Goal: Task Accomplishment & Management: Use online tool/utility

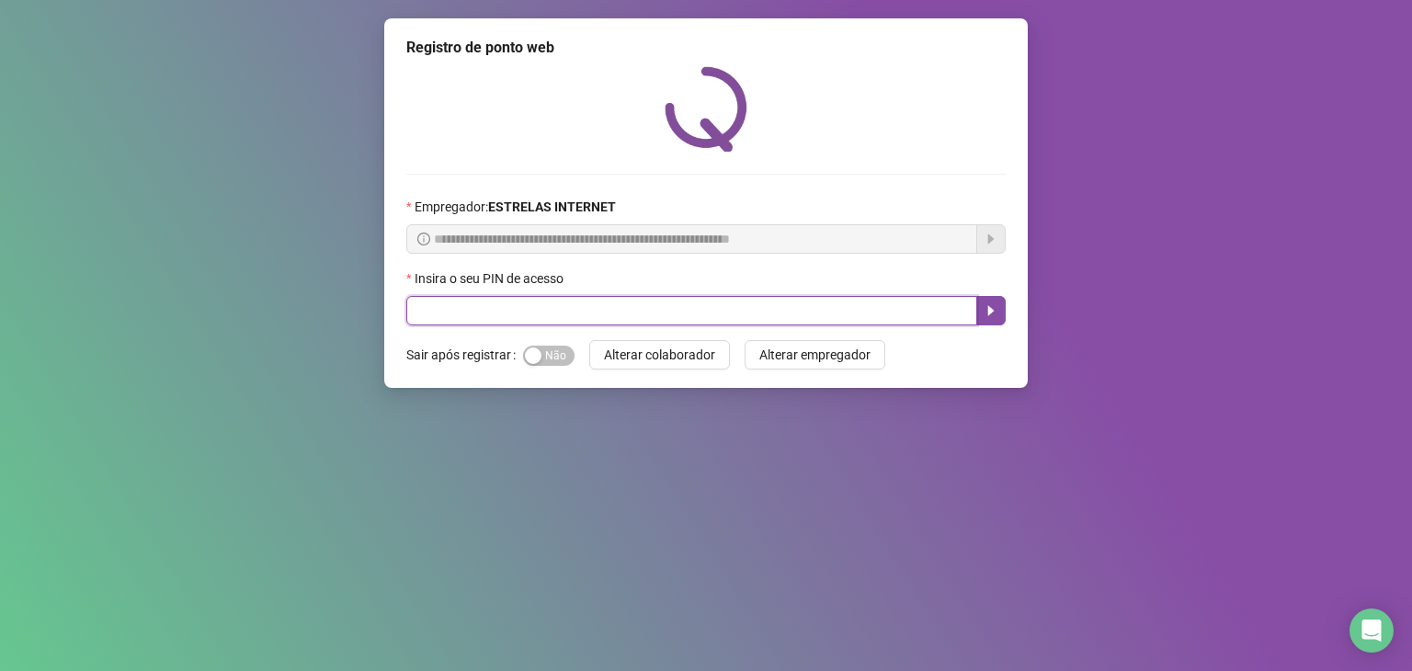
click at [625, 314] on input "text" at bounding box center [691, 310] width 571 height 29
click at [659, 315] on input "text" at bounding box center [691, 310] width 571 height 29
type input "*****"
click at [990, 321] on button "button" at bounding box center [990, 310] width 29 height 29
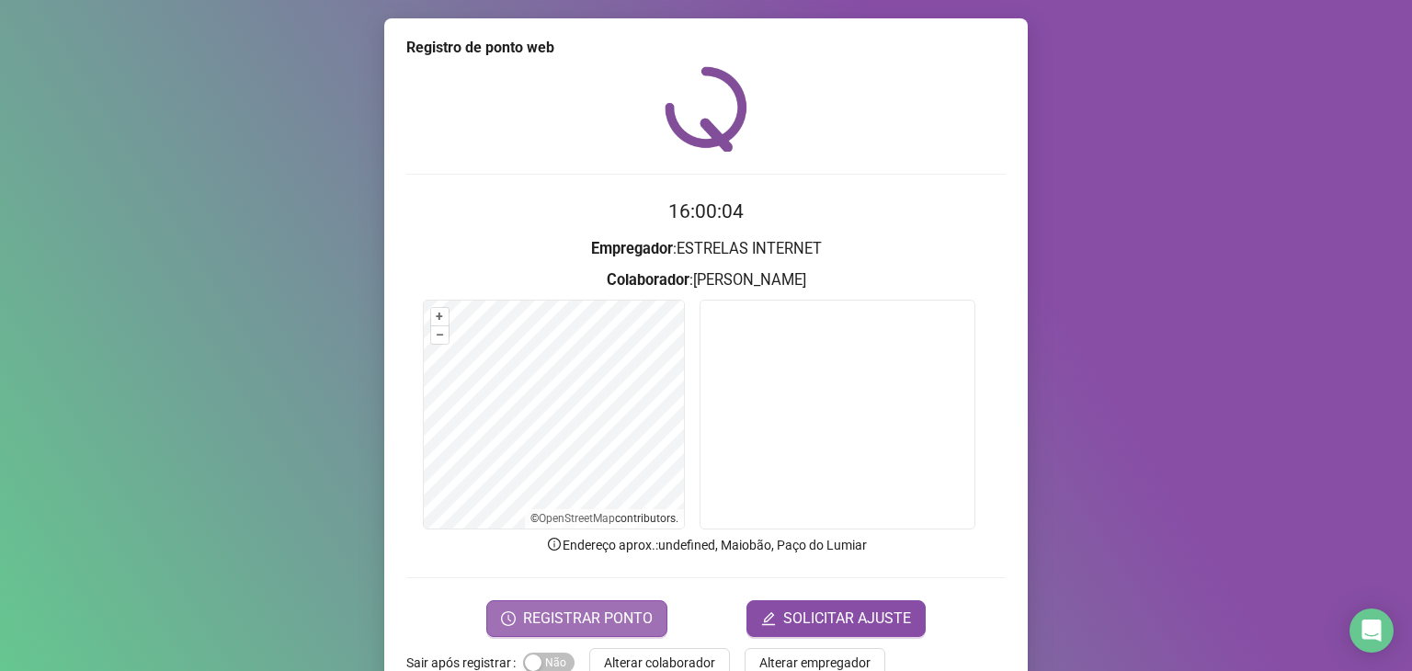
click at [634, 615] on span "REGISTRAR PONTO" at bounding box center [588, 619] width 130 height 22
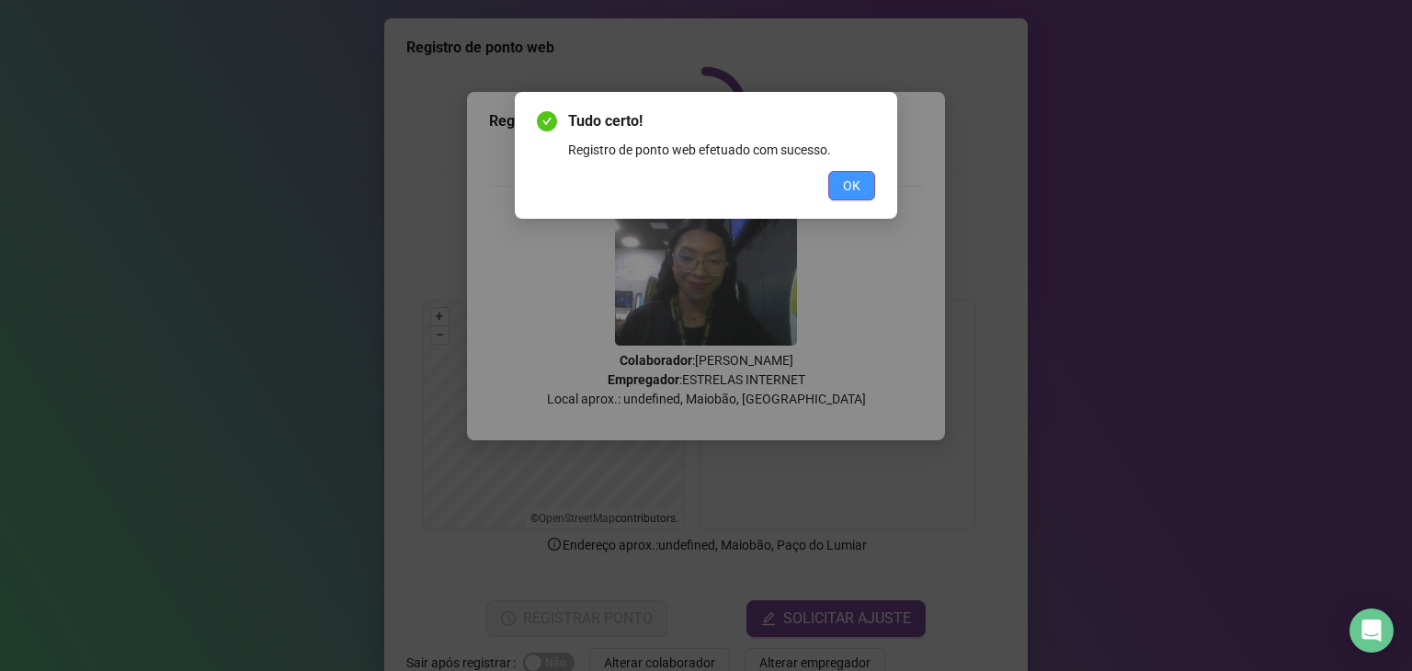
click at [850, 184] on span "OK" at bounding box center [851, 186] width 17 height 20
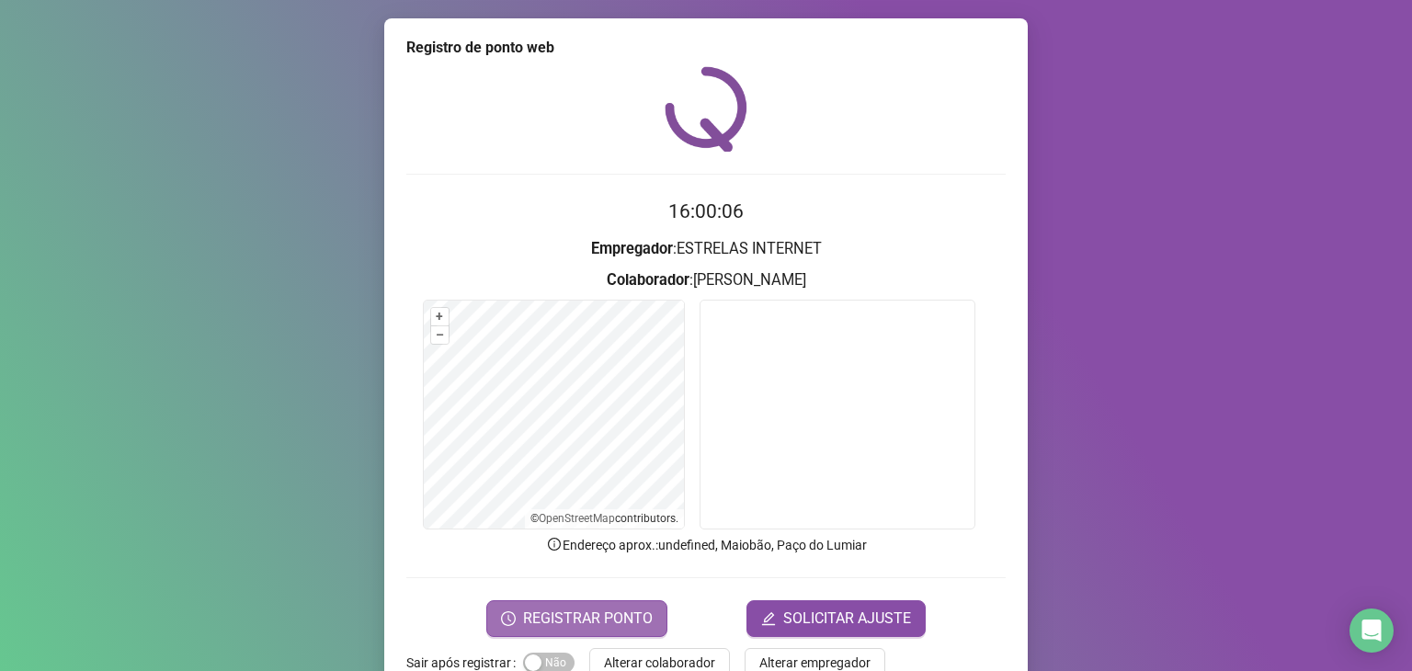
click at [613, 614] on span "REGISTRAR PONTO" at bounding box center [588, 619] width 130 height 22
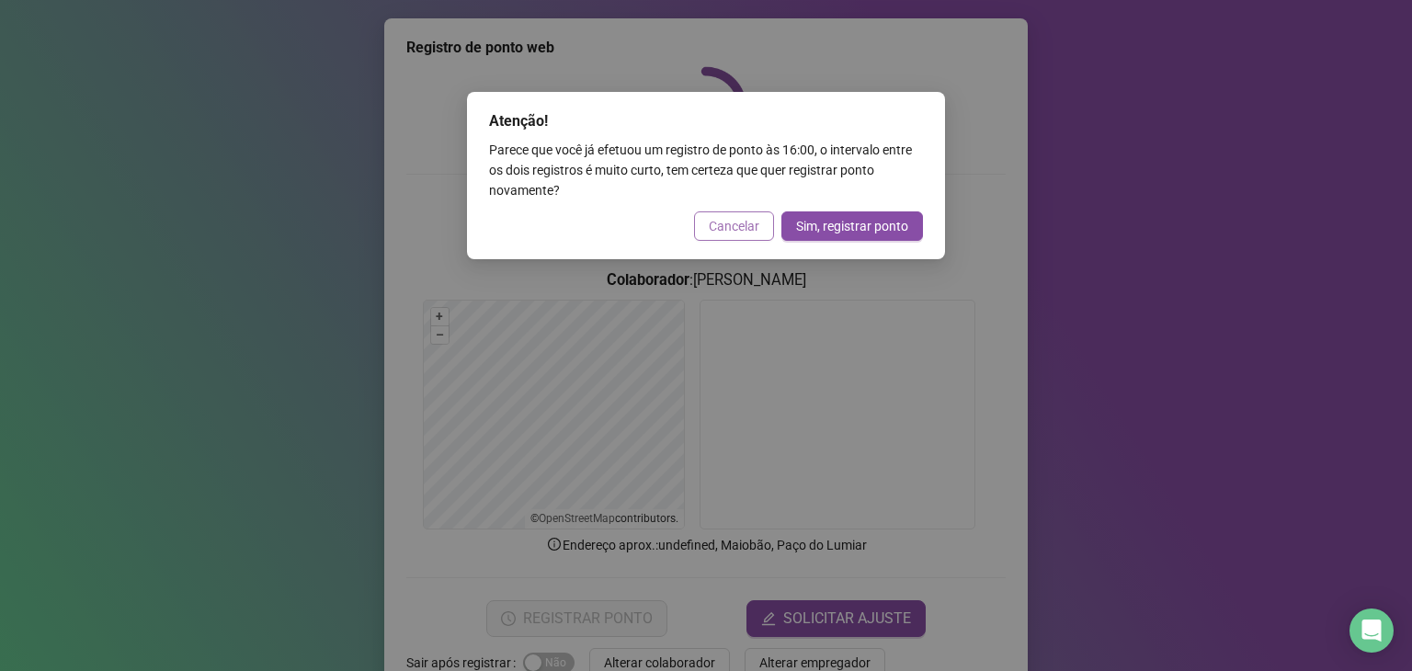
click at [720, 222] on span "Cancelar" at bounding box center [734, 226] width 51 height 20
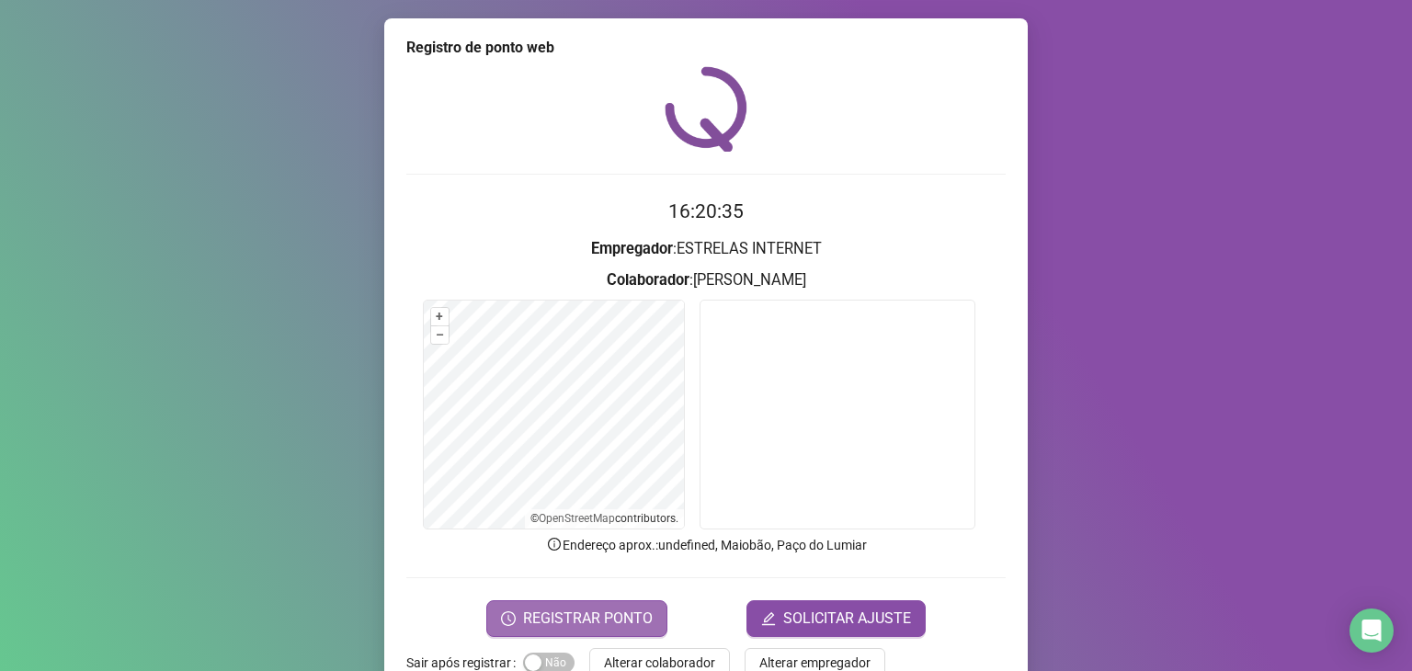
click at [615, 614] on span "REGISTRAR PONTO" at bounding box center [588, 619] width 130 height 22
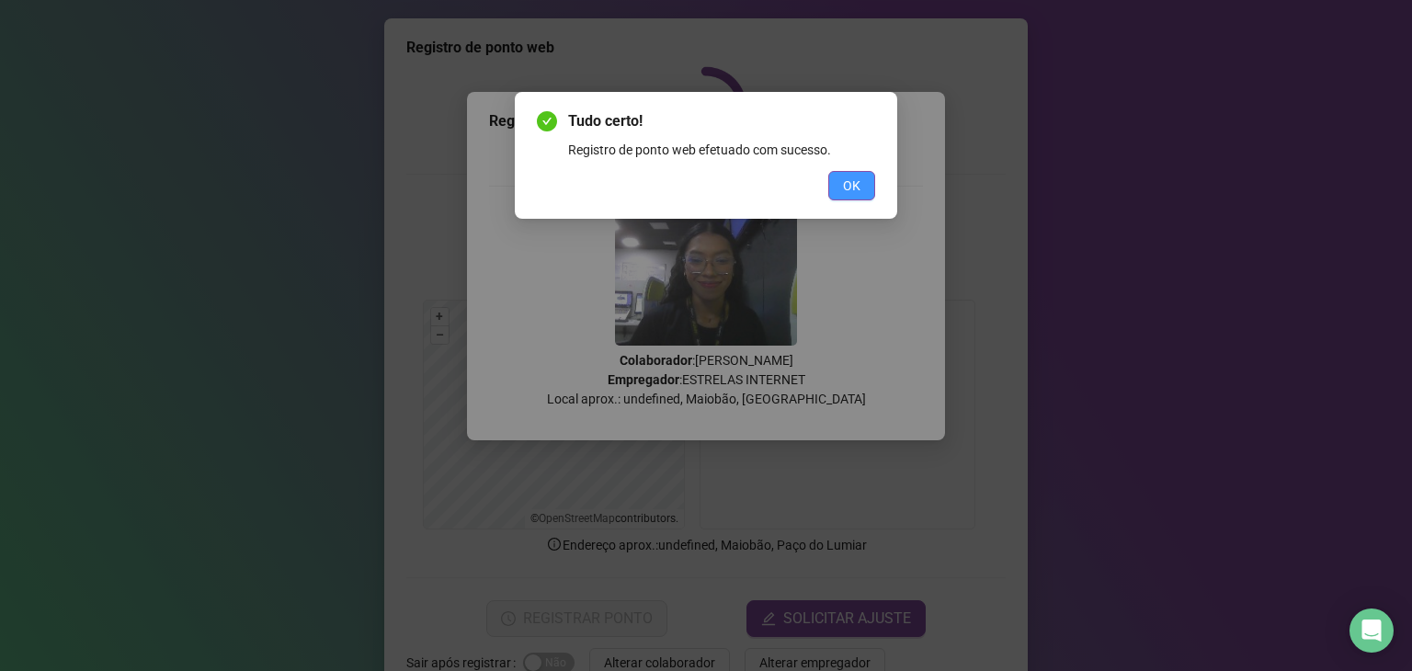
click at [868, 197] on button "OK" at bounding box center [851, 185] width 47 height 29
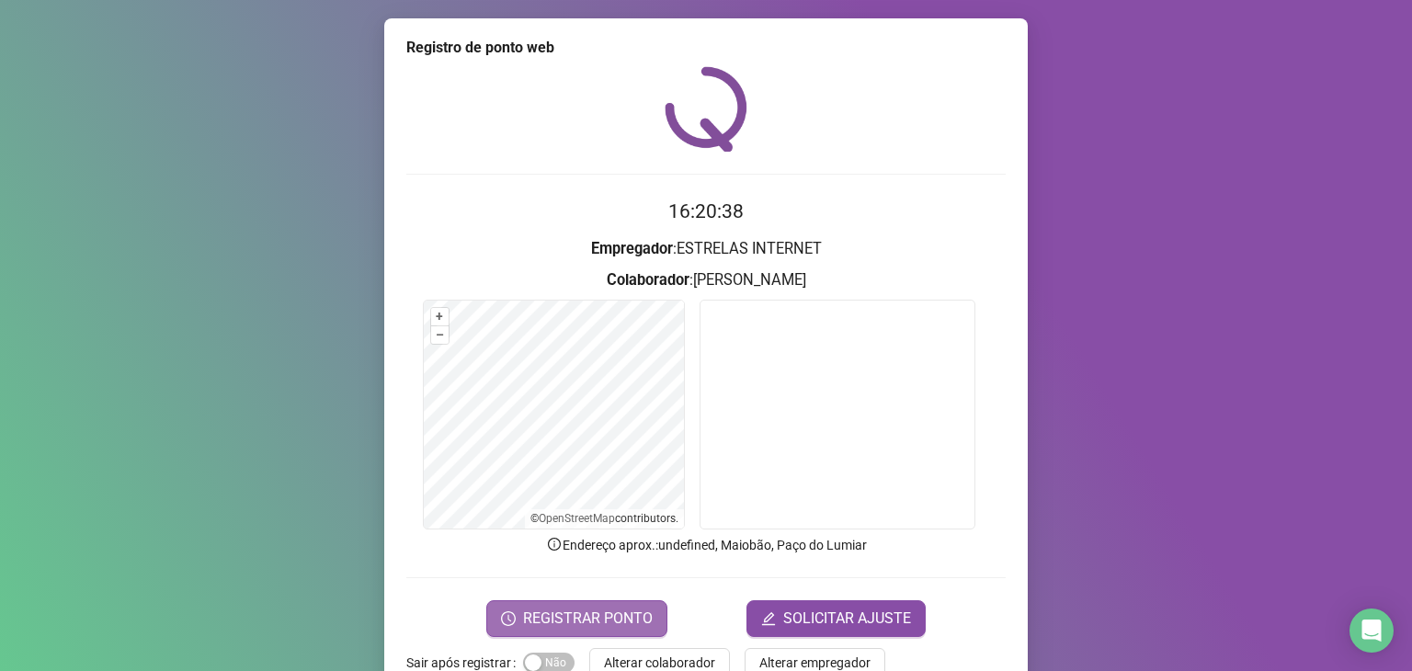
click at [622, 627] on span "REGISTRAR PONTO" at bounding box center [588, 619] width 130 height 22
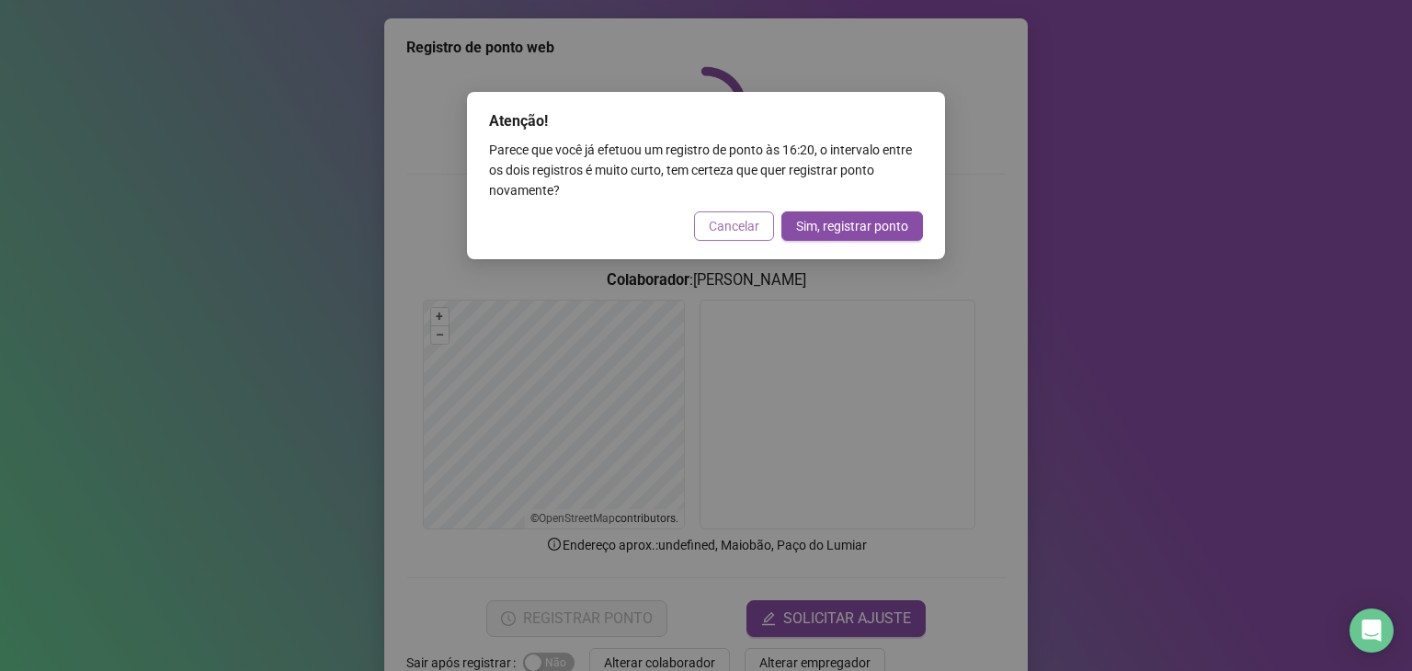
click at [748, 229] on span "Cancelar" at bounding box center [734, 226] width 51 height 20
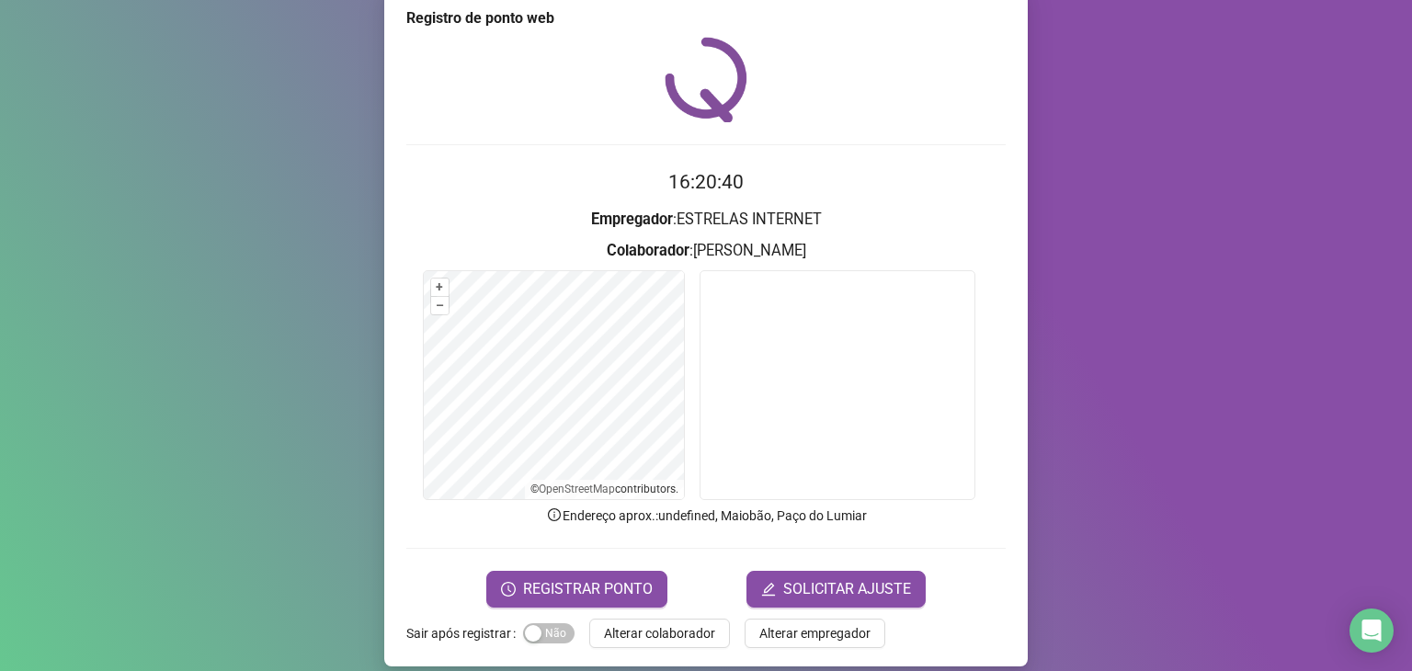
scroll to position [45, 0]
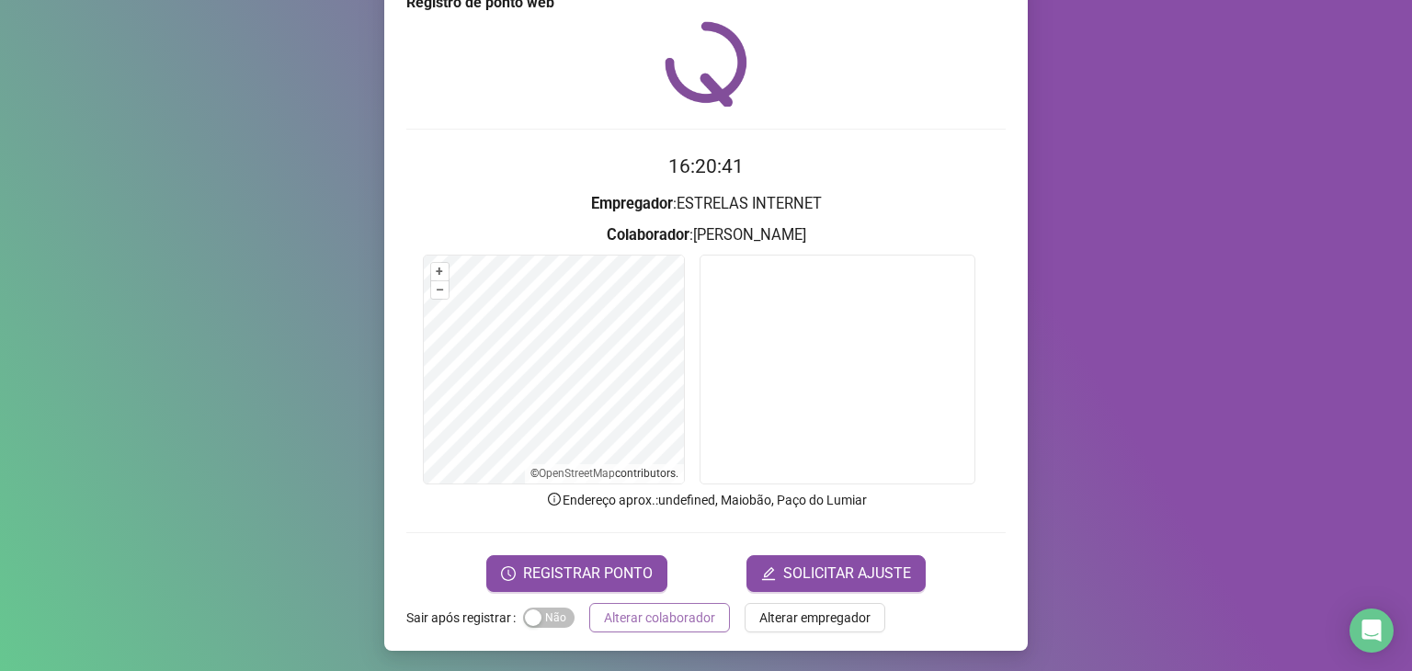
click at [695, 608] on span "Alterar colaborador" at bounding box center [659, 618] width 111 height 20
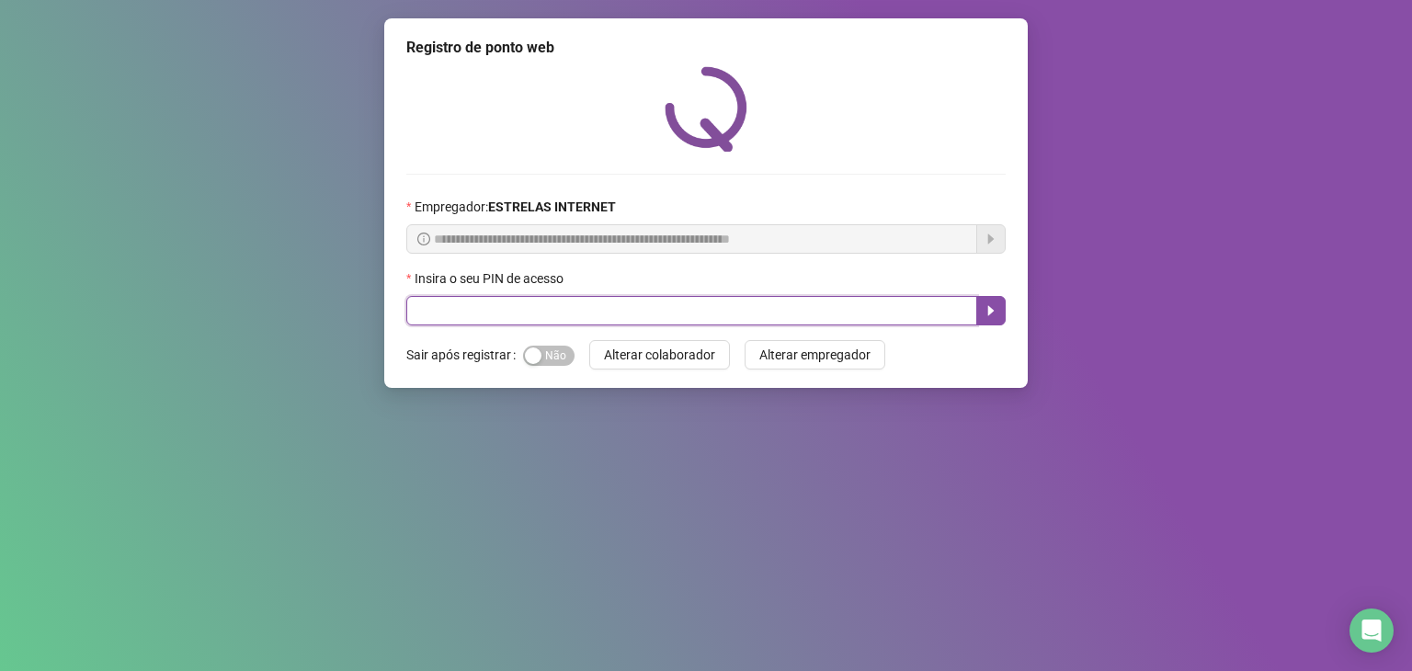
click at [702, 322] on input "text" at bounding box center [691, 310] width 571 height 29
type input "*****"
